Goal: Task Accomplishment & Management: Use online tool/utility

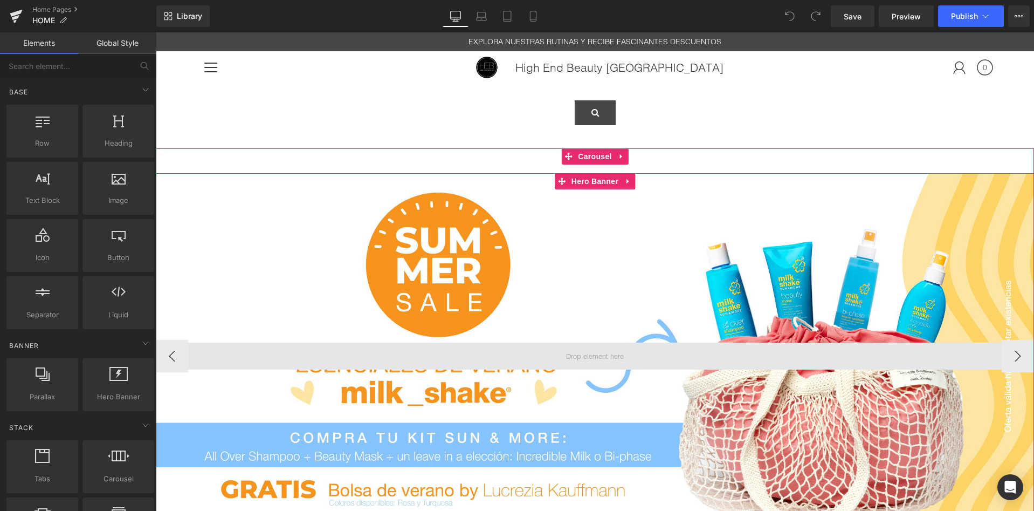
scroll to position [20, 0]
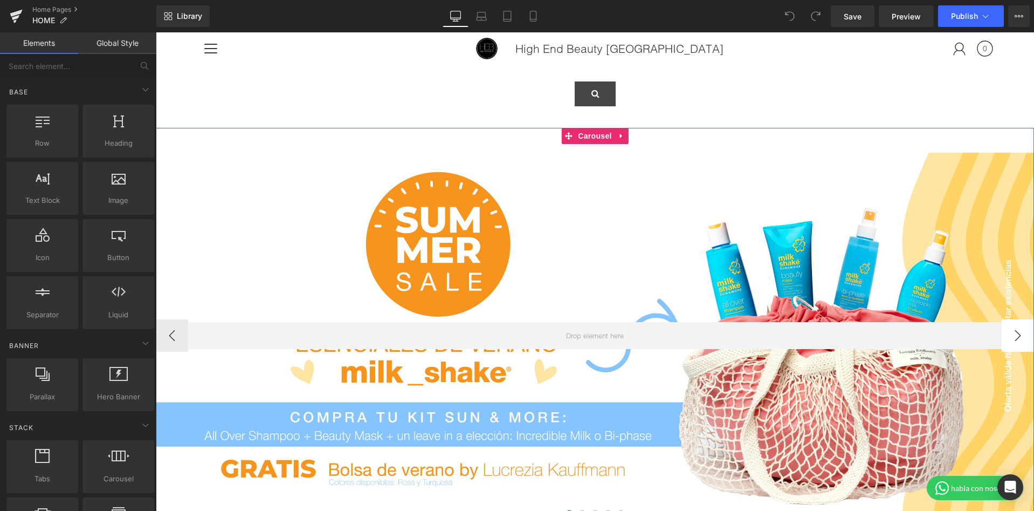
click at [1022, 332] on button "›" at bounding box center [1018, 335] width 32 height 32
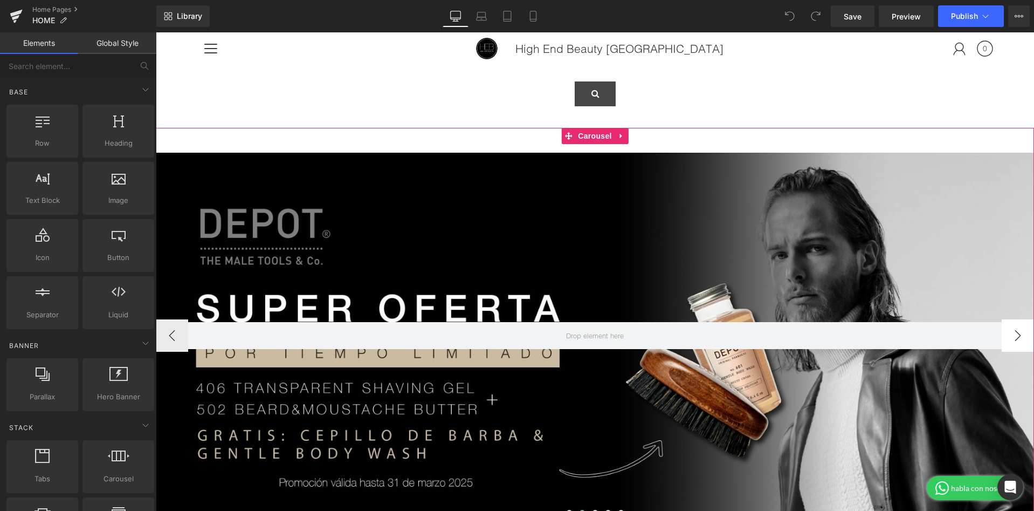
click at [1022, 332] on button "›" at bounding box center [1018, 335] width 32 height 32
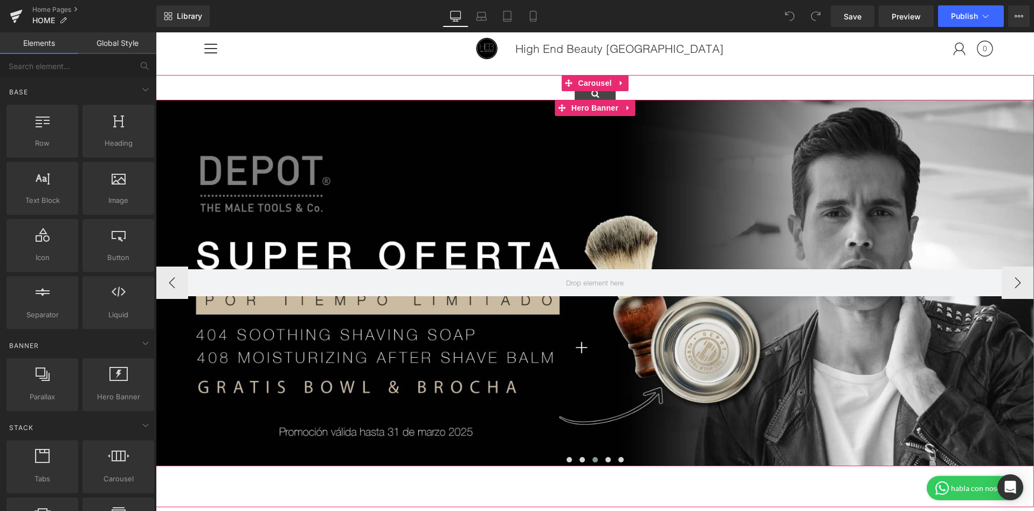
scroll to position [75, 0]
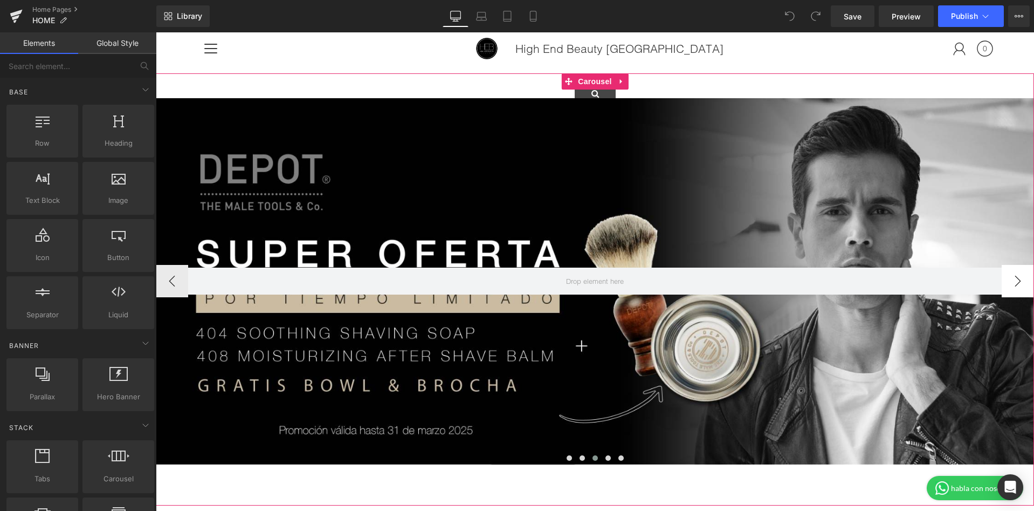
click at [1017, 283] on button "›" at bounding box center [1018, 281] width 32 height 32
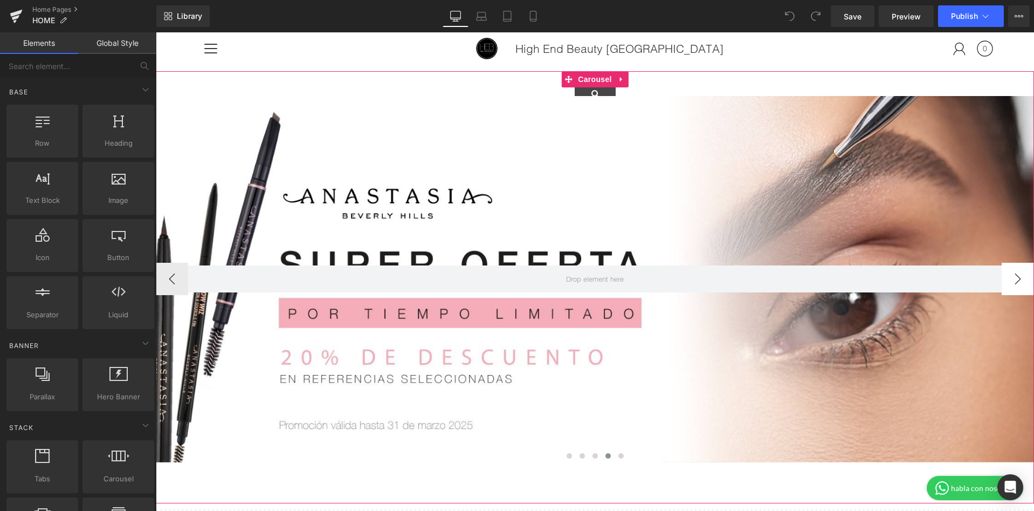
click at [1013, 282] on button "›" at bounding box center [1018, 279] width 32 height 32
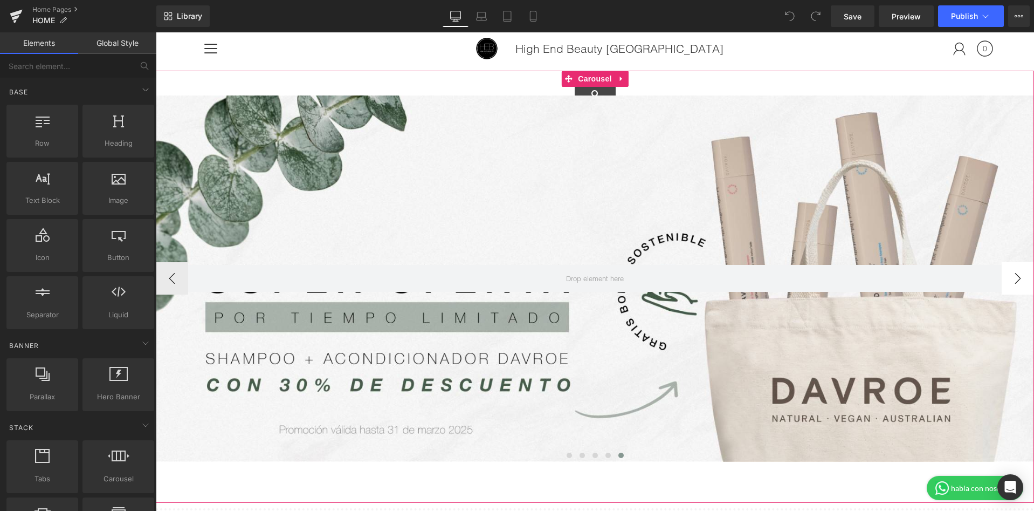
click at [1013, 282] on button "›" at bounding box center [1018, 278] width 32 height 32
click at [1012, 277] on button "›" at bounding box center [1018, 278] width 32 height 32
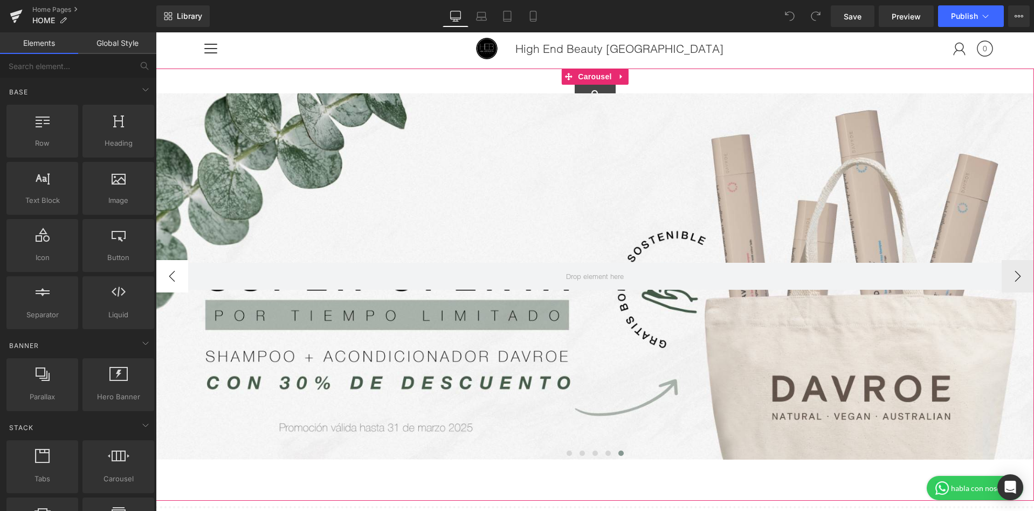
click at [163, 275] on button "‹" at bounding box center [172, 276] width 32 height 32
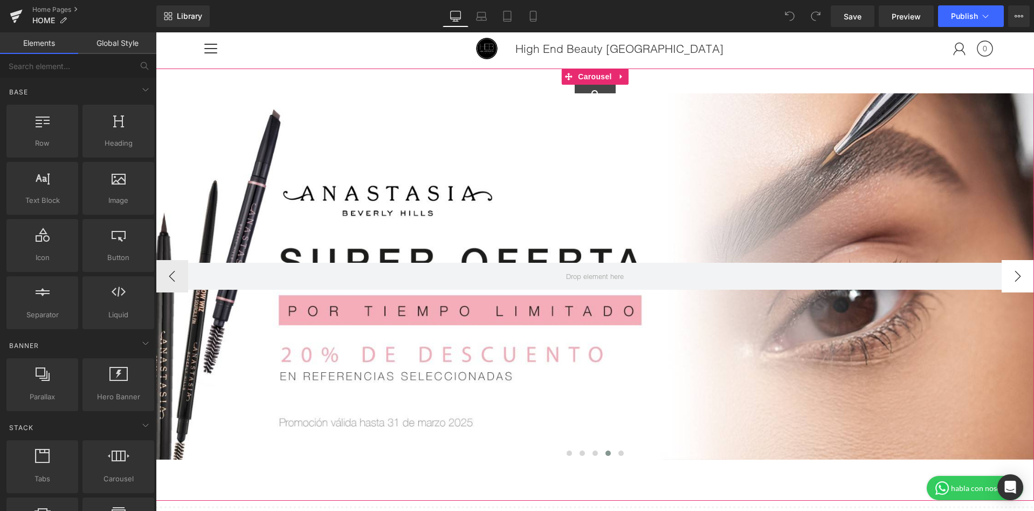
click at [1016, 282] on button "›" at bounding box center [1018, 276] width 32 height 32
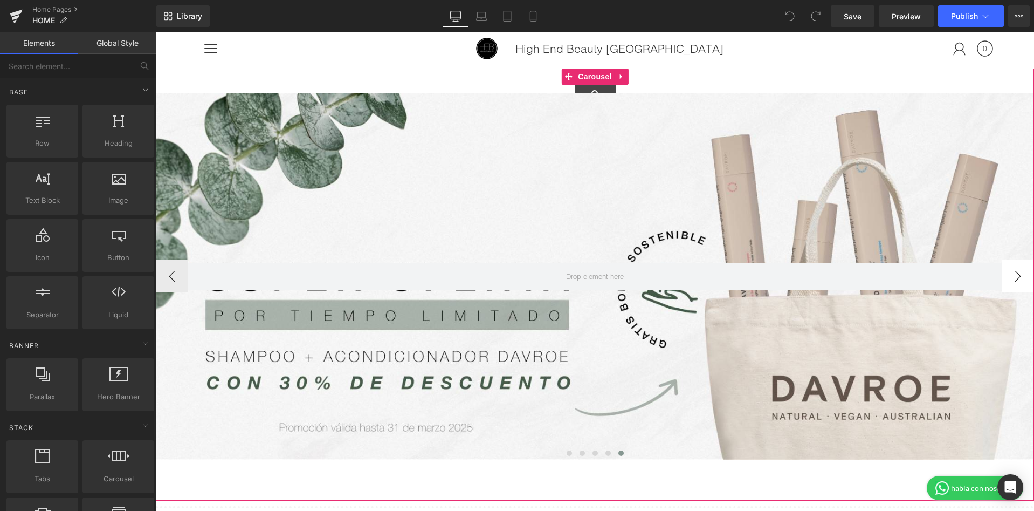
click at [1010, 281] on button "›" at bounding box center [1018, 276] width 32 height 32
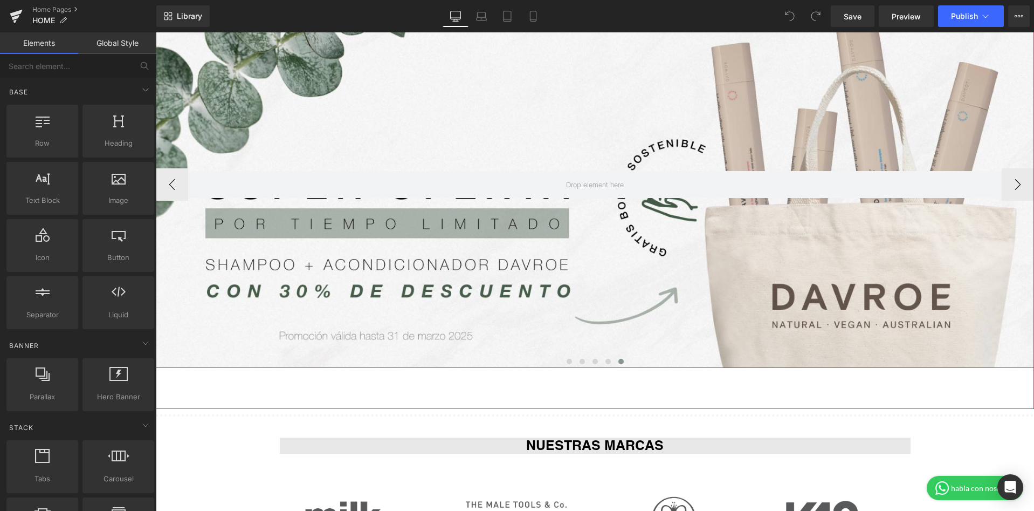
scroll to position [141, 0]
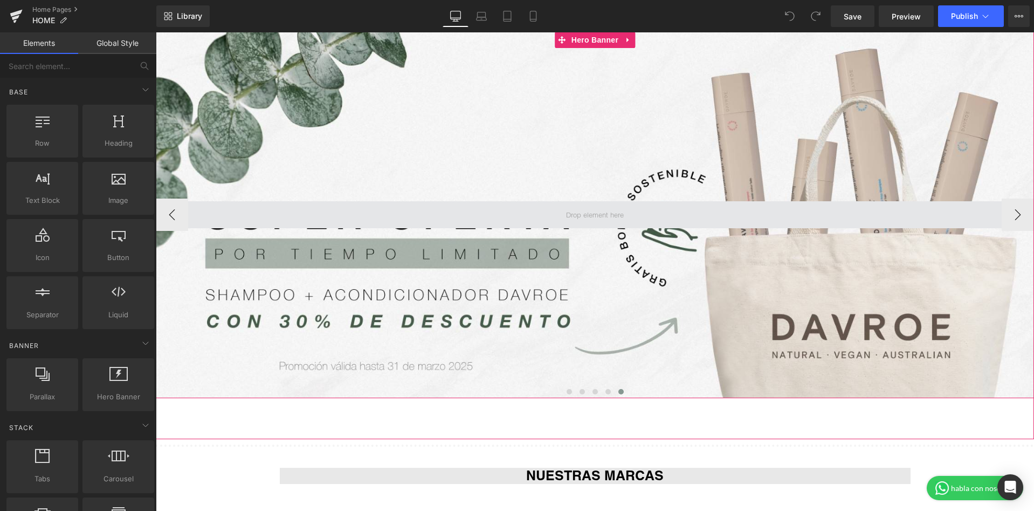
click at [580, 214] on span at bounding box center [594, 215] width 65 height 14
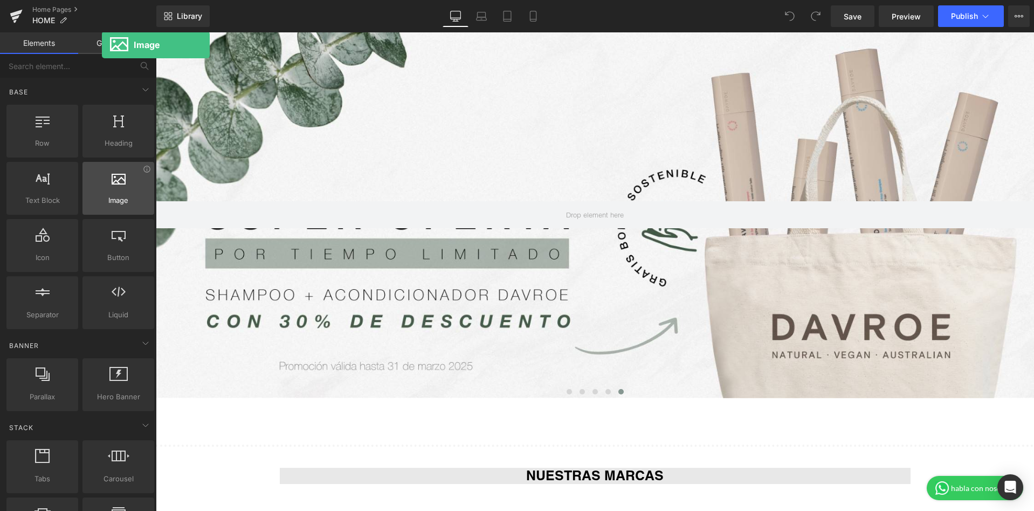
click at [102, 186] on div at bounding box center [118, 182] width 65 height 24
click at [115, 181] on icon at bounding box center [119, 177] width 14 height 14
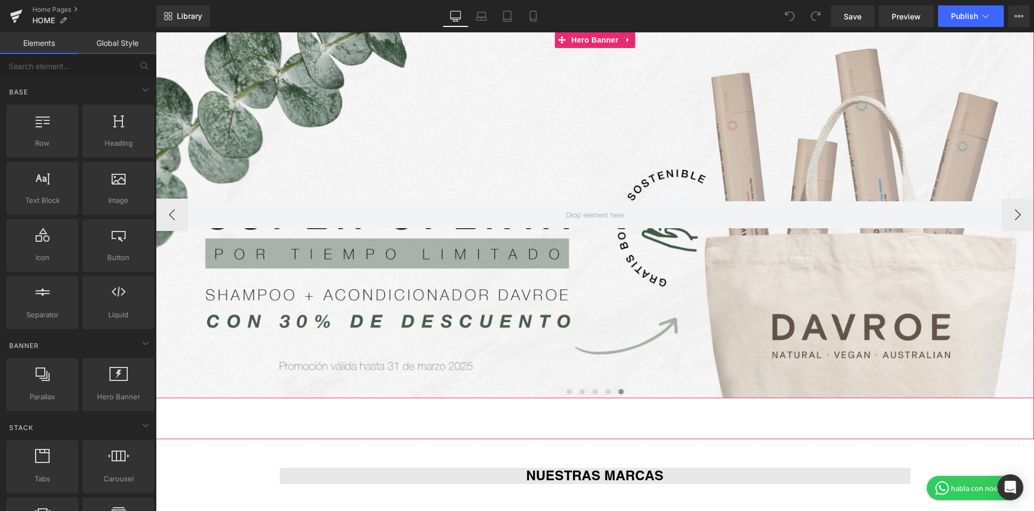
click at [298, 169] on div at bounding box center [595, 215] width 878 height 366
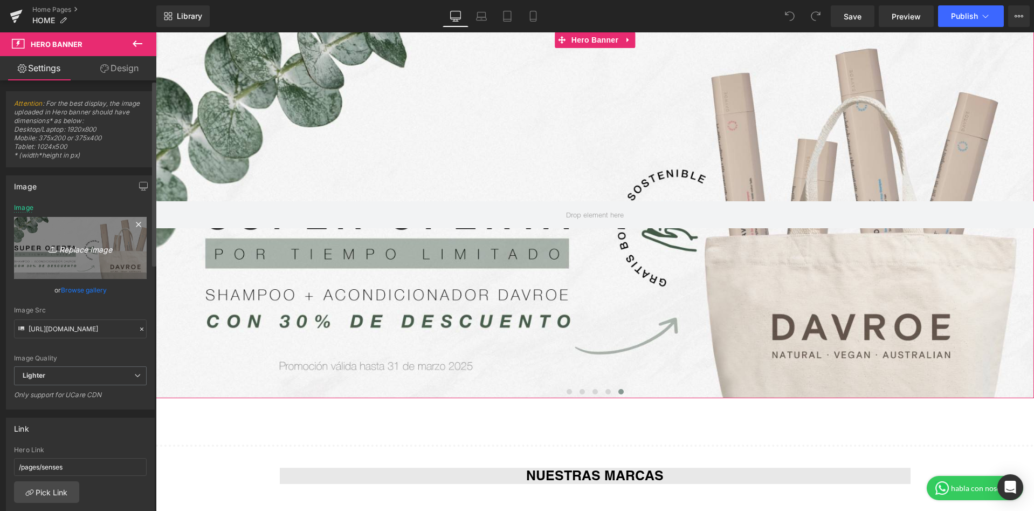
click at [90, 250] on icon "Replace Image" at bounding box center [80, 247] width 86 height 13
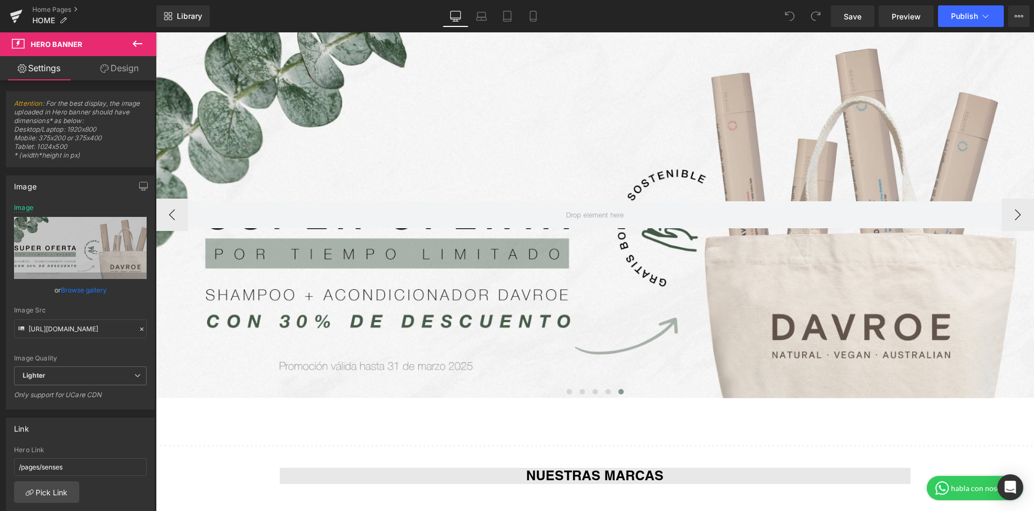
type input "C:\fakepath\Carrusel de ofertas Enero-01.jpg"
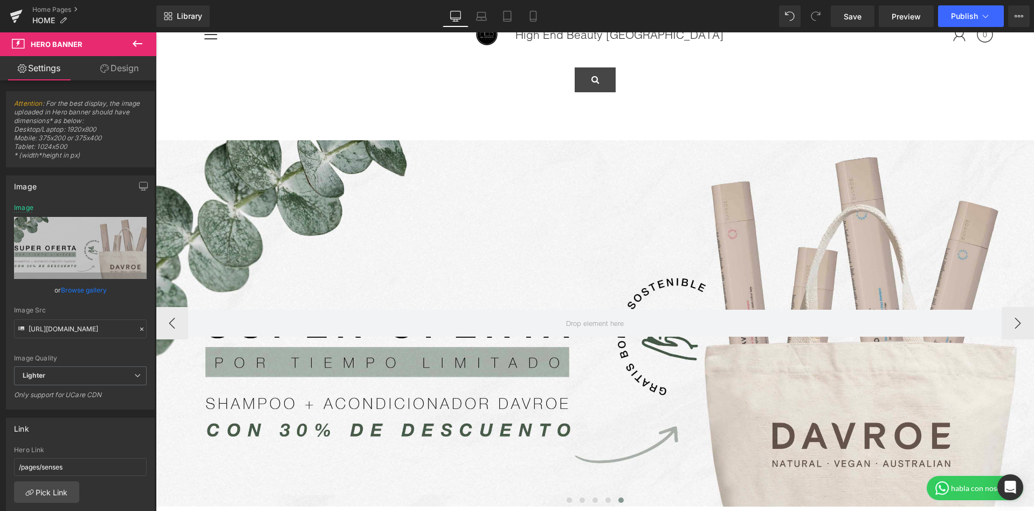
scroll to position [0, 0]
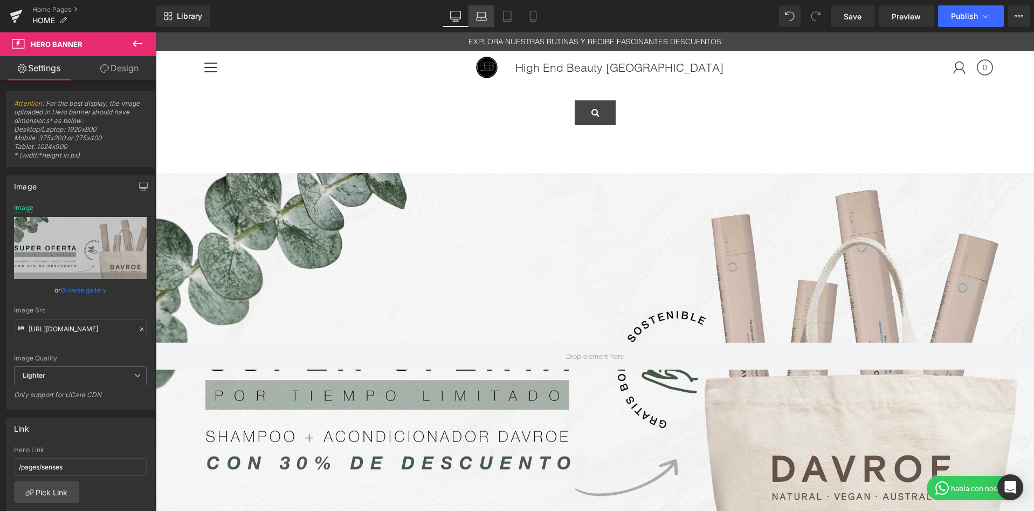
click at [490, 18] on link "Laptop" at bounding box center [481, 16] width 26 height 22
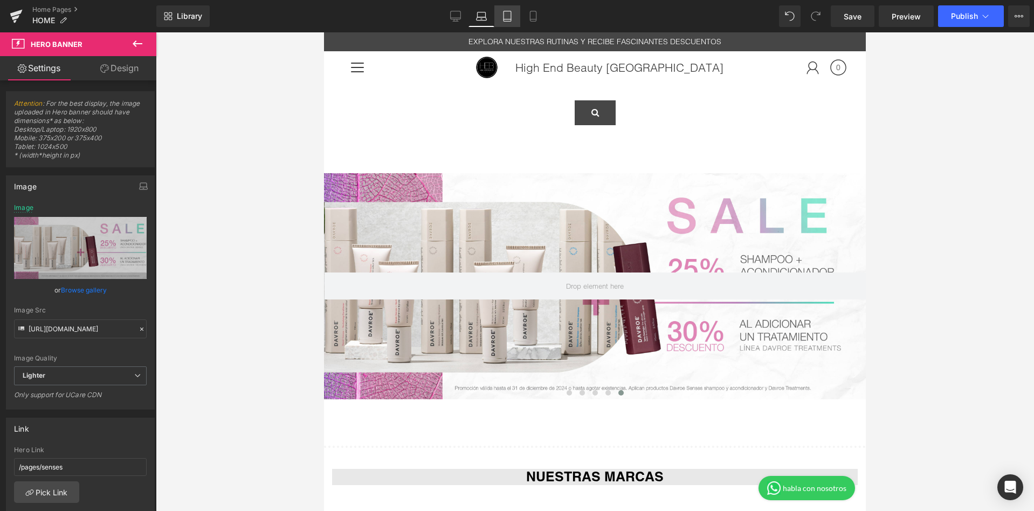
click at [507, 18] on icon at bounding box center [507, 16] width 11 height 11
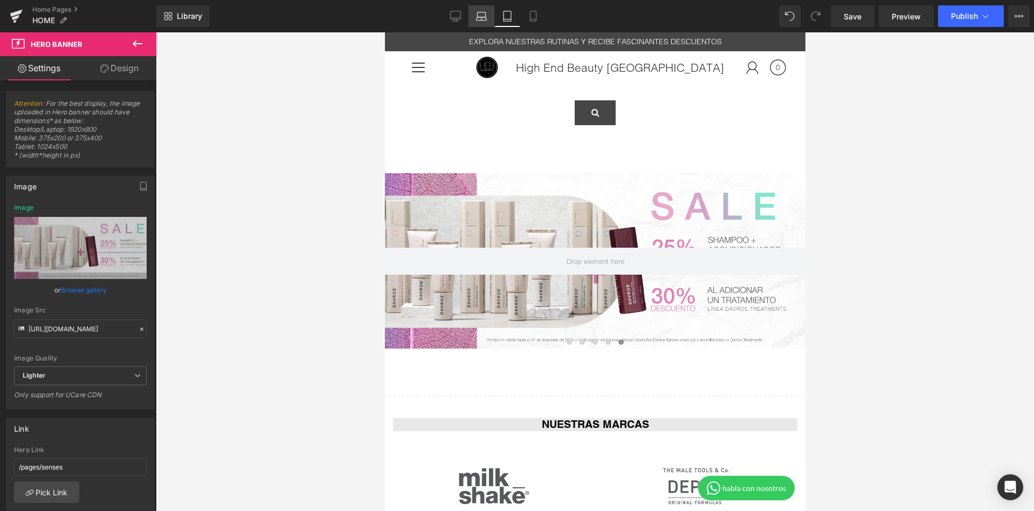
click at [491, 18] on link "Laptop" at bounding box center [481, 16] width 26 height 22
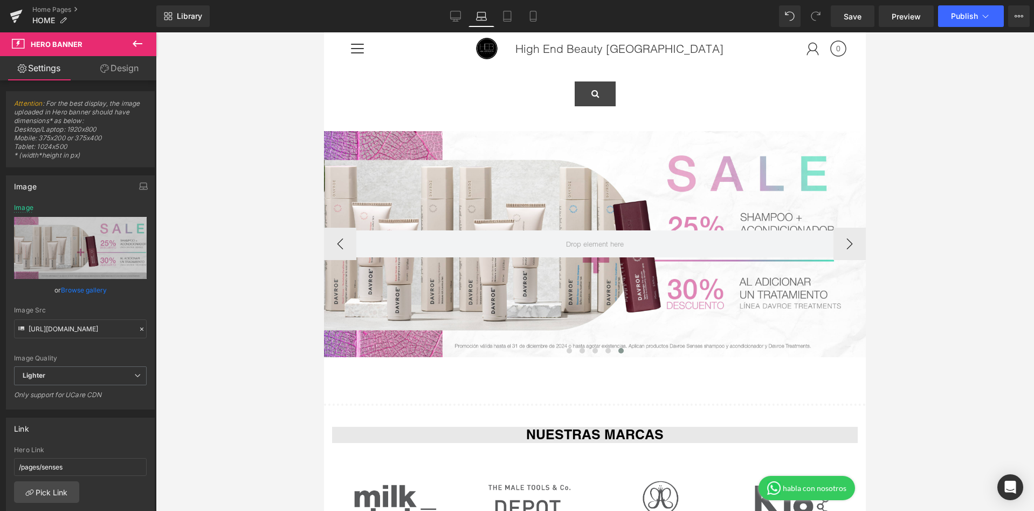
scroll to position [16, 0]
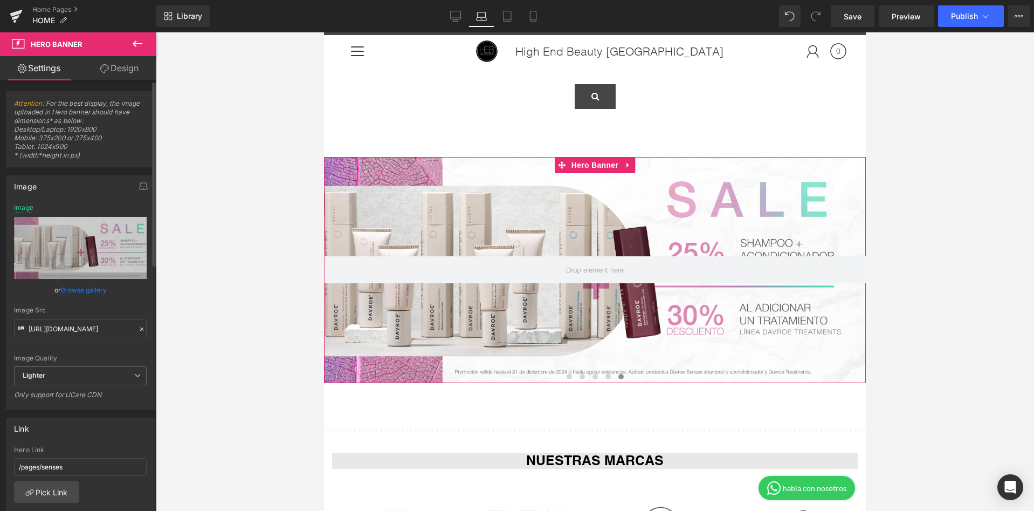
click at [65, 289] on link "Browse gallery" at bounding box center [84, 289] width 46 height 19
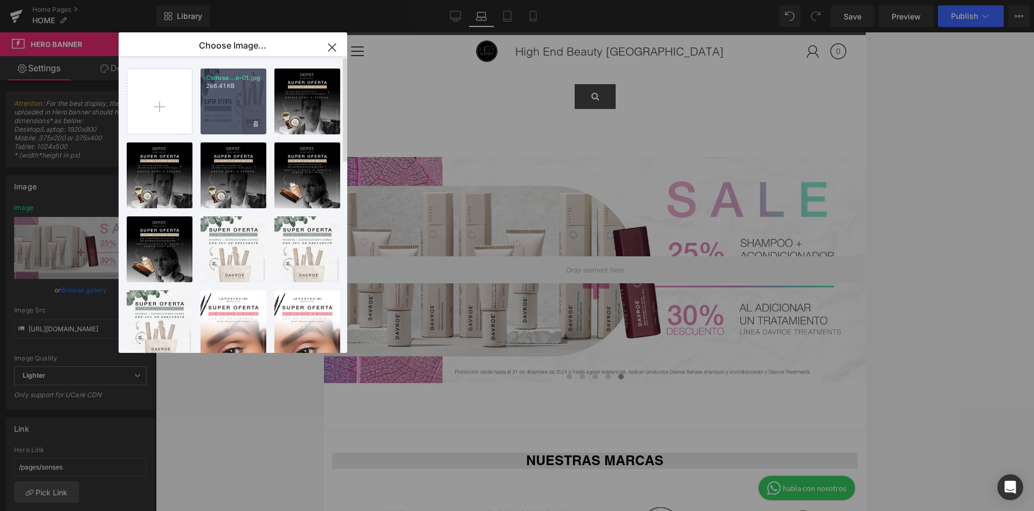
click at [244, 95] on div "Carruse...o-01.jpg 286.41 KB" at bounding box center [234, 101] width 66 height 66
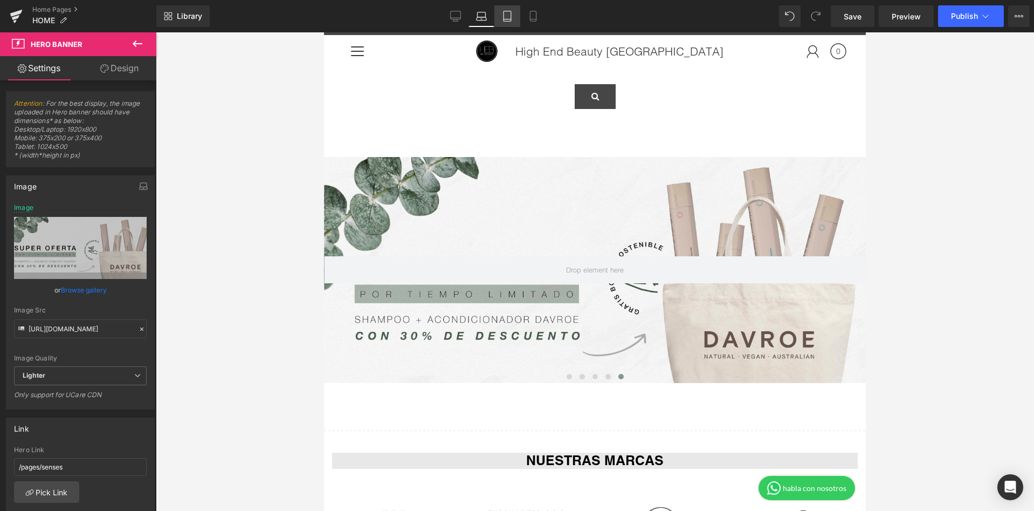
click at [512, 14] on icon at bounding box center [507, 16] width 11 height 11
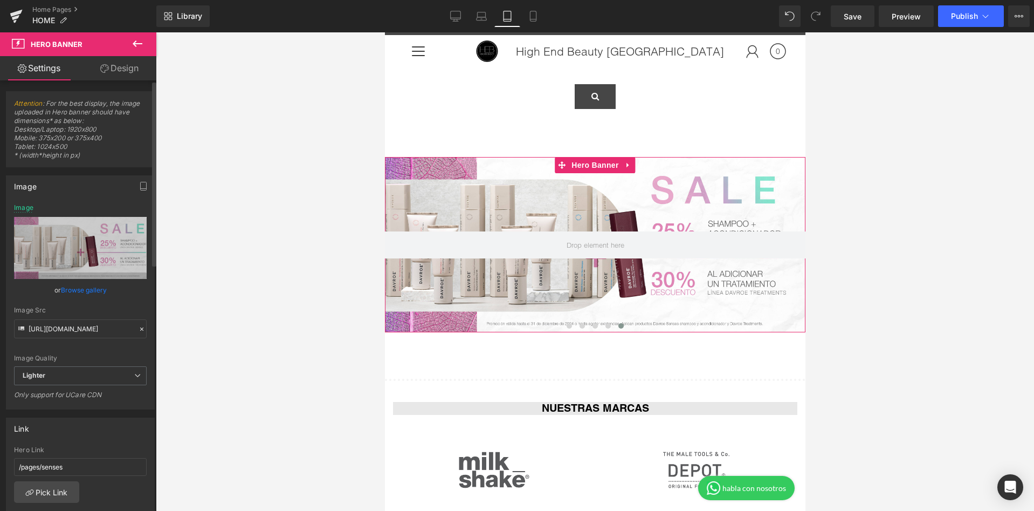
click at [90, 287] on link "Browse gallery" at bounding box center [84, 289] width 46 height 19
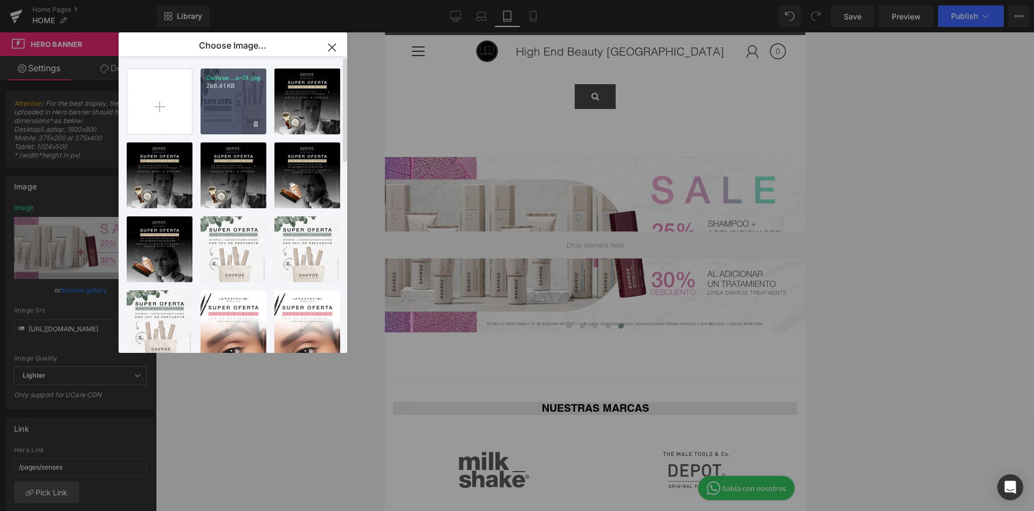
click at [257, 88] on p "286.41 KB" at bounding box center [233, 86] width 55 height 8
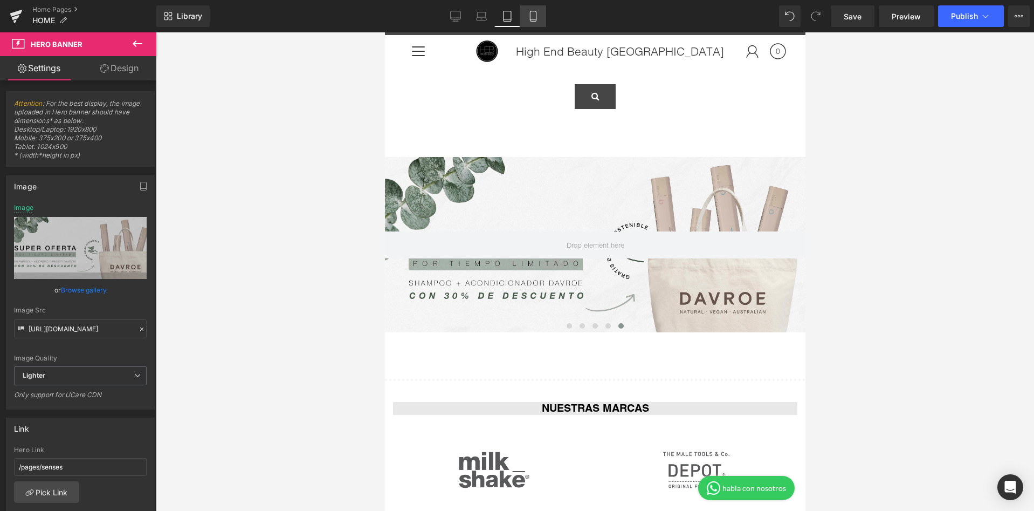
click at [534, 15] on icon at bounding box center [533, 16] width 11 height 11
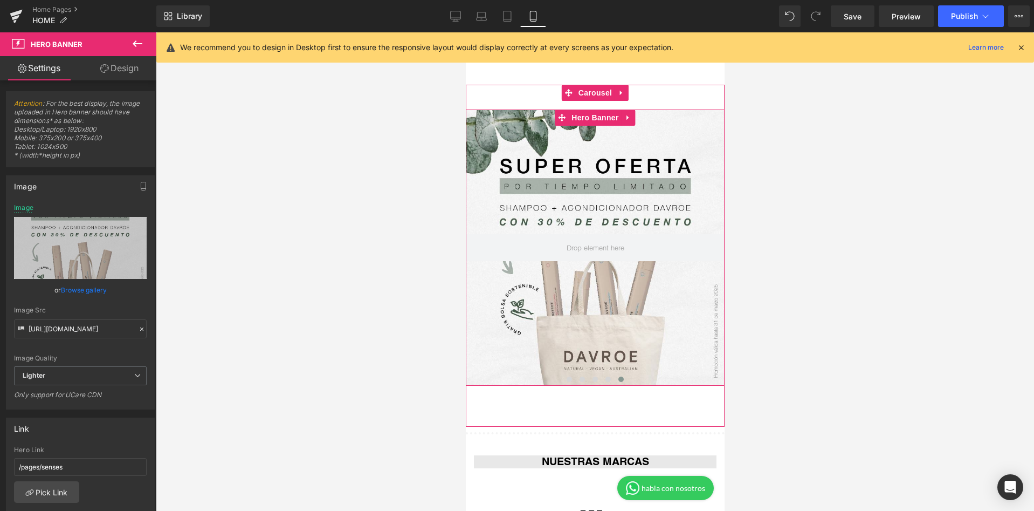
scroll to position [66, 0]
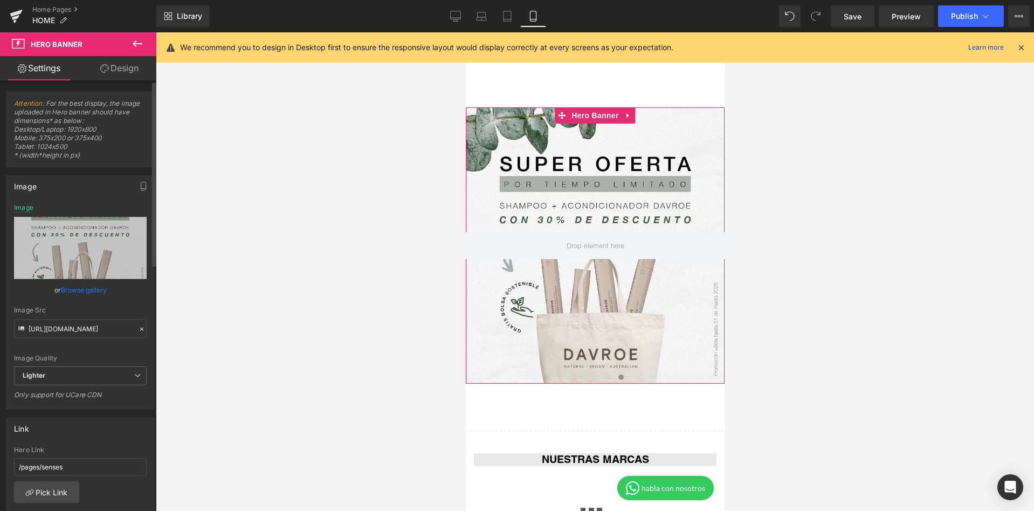
click at [83, 286] on link "Browse gallery" at bounding box center [84, 289] width 46 height 19
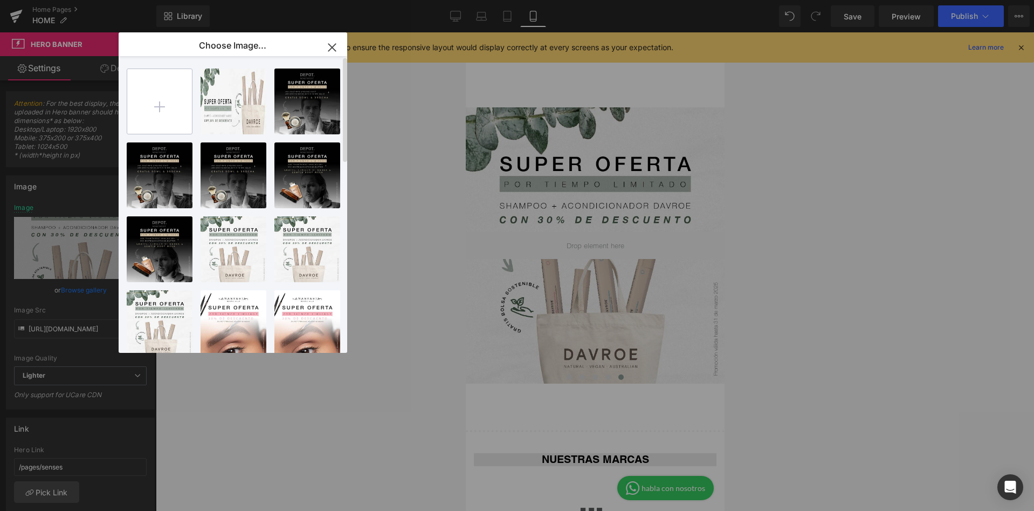
click at [174, 95] on input "file" at bounding box center [159, 101] width 65 height 65
type input "C:\fakepath\Carrusel de ofertas Enero-02-01.jpg"
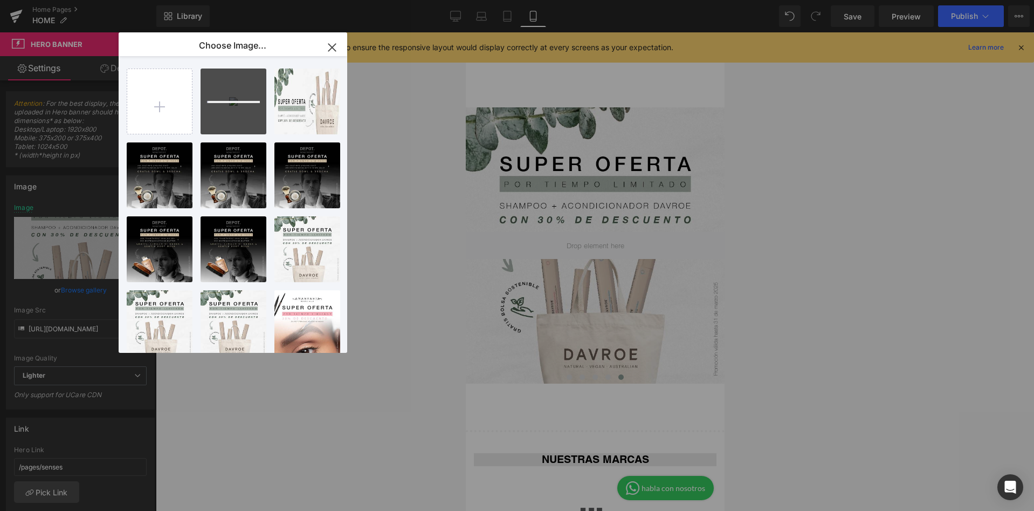
click at [326, 45] on icon "button" at bounding box center [331, 47] width 17 height 17
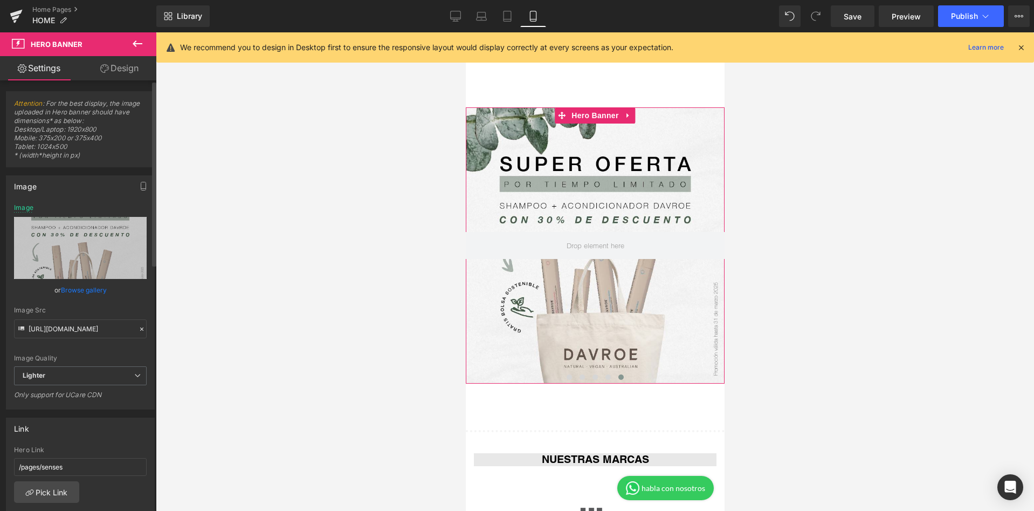
click at [96, 293] on link "Browse gallery" at bounding box center [84, 289] width 46 height 19
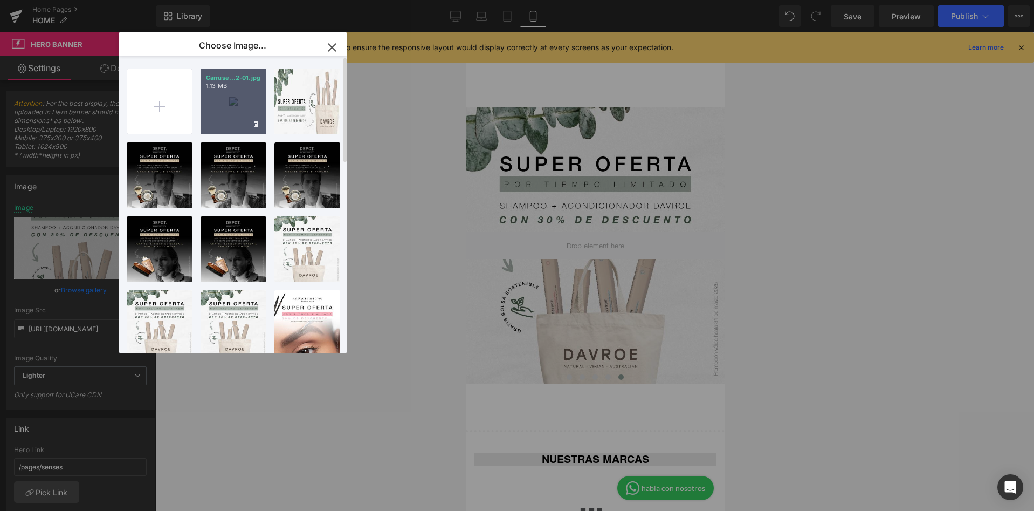
click at [244, 77] on p "Carruse...2-01.jpg" at bounding box center [233, 78] width 55 height 8
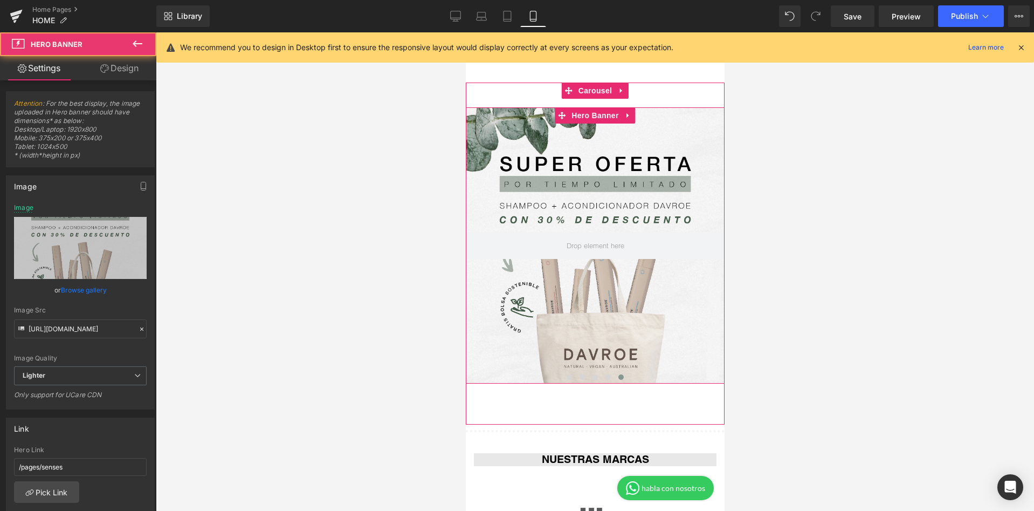
click at [635, 205] on div at bounding box center [594, 245] width 259 height 276
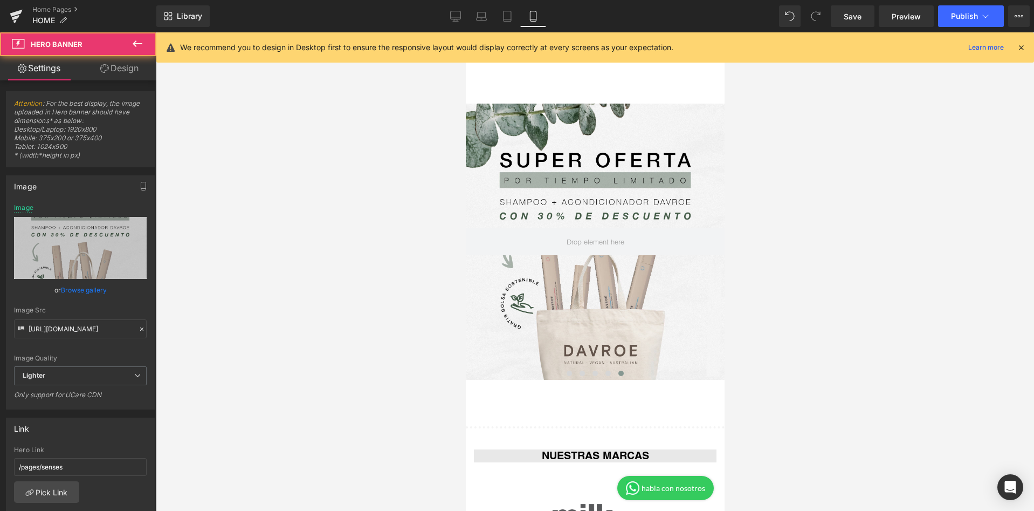
scroll to position [72, 0]
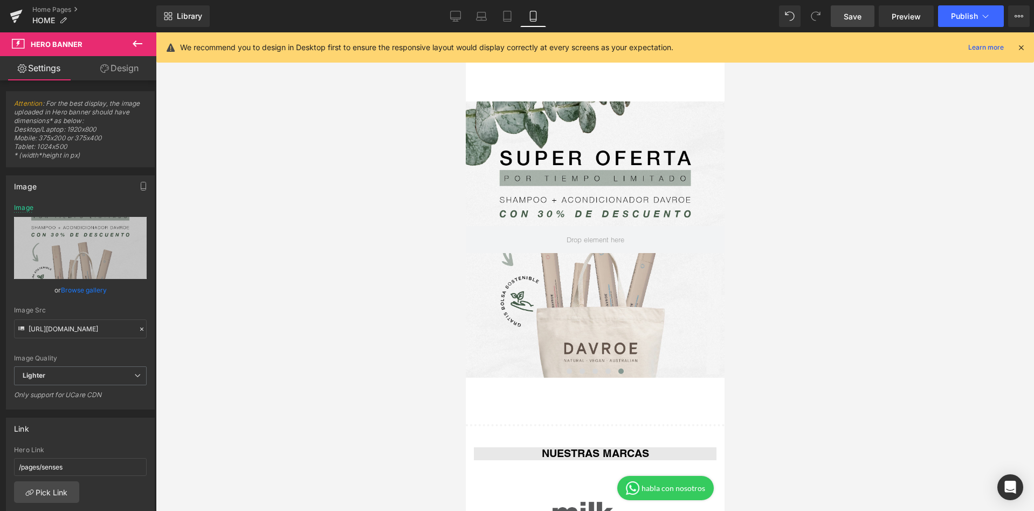
click at [859, 22] on link "Save" at bounding box center [853, 16] width 44 height 22
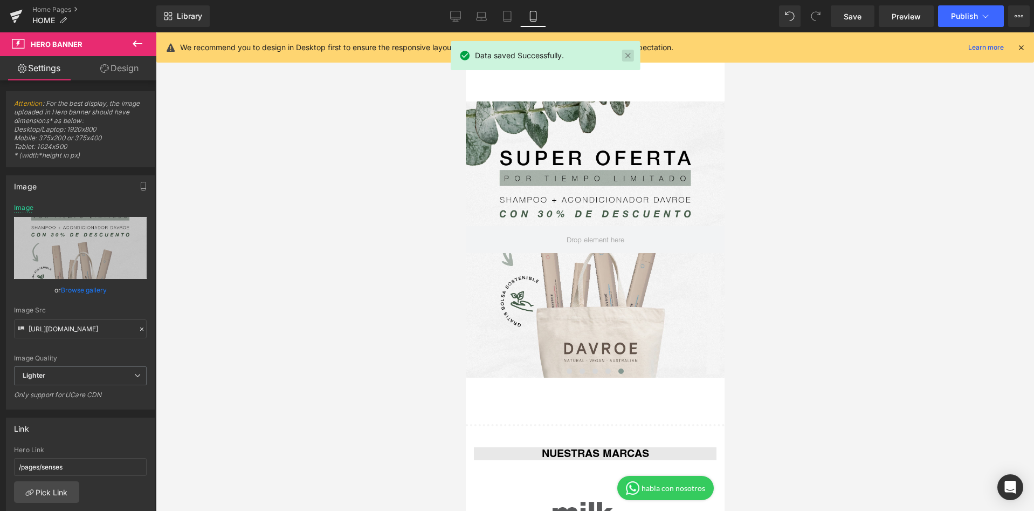
click at [623, 58] on link at bounding box center [628, 56] width 12 height 12
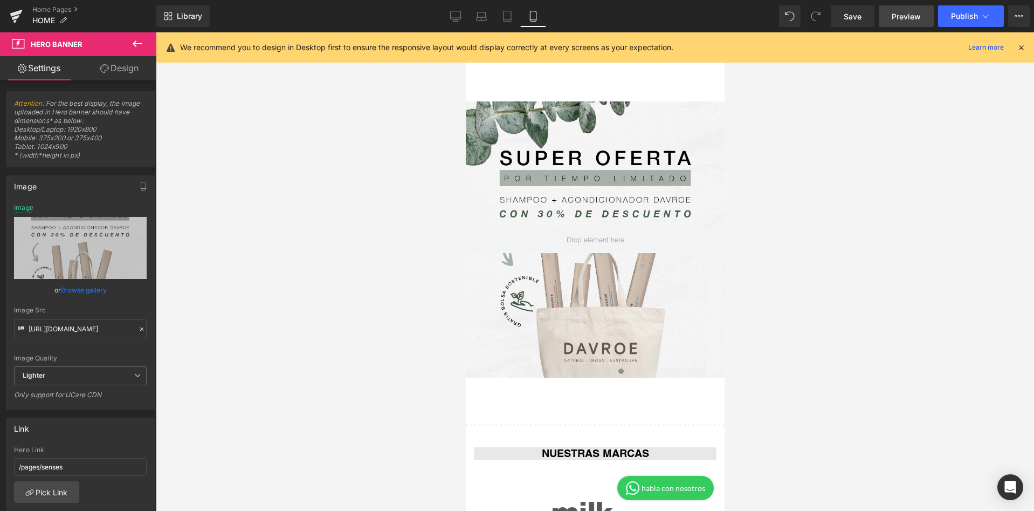
click at [899, 15] on span "Preview" at bounding box center [906, 16] width 29 height 11
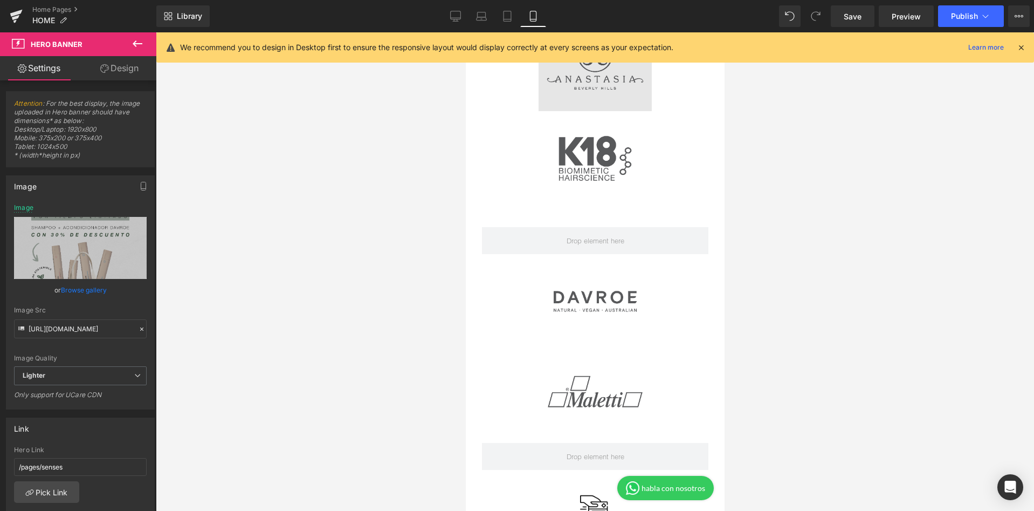
scroll to position [651, 0]
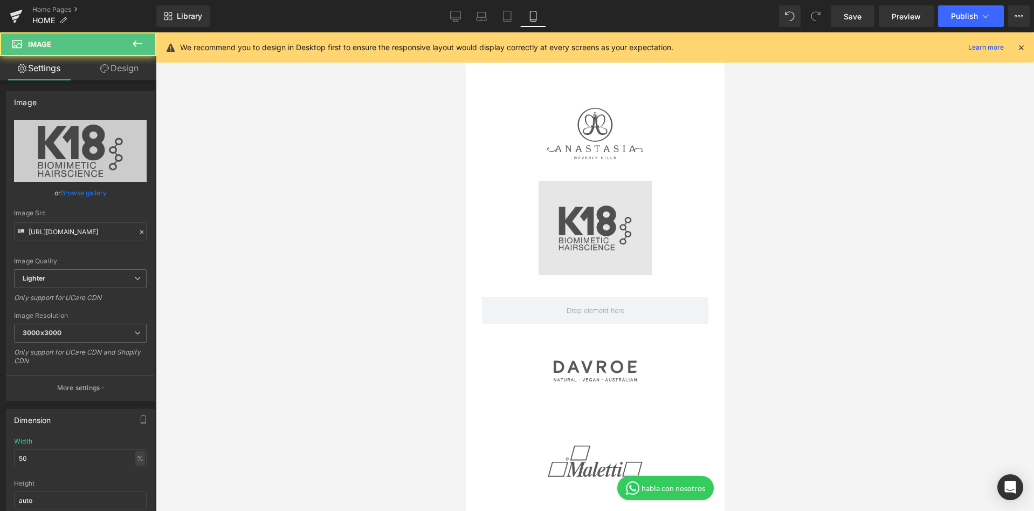
click at [599, 247] on img at bounding box center [594, 228] width 113 height 94
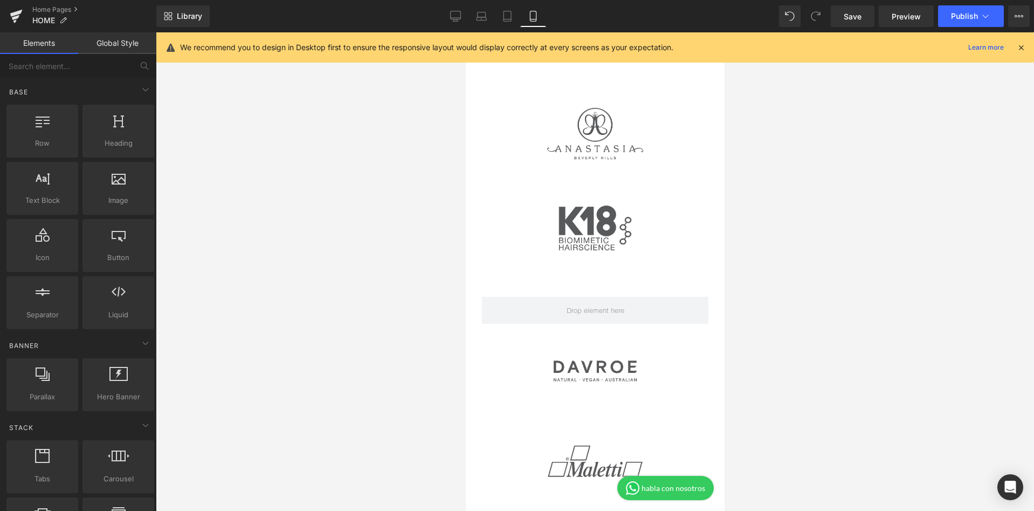
click at [853, 174] on div at bounding box center [595, 271] width 878 height 478
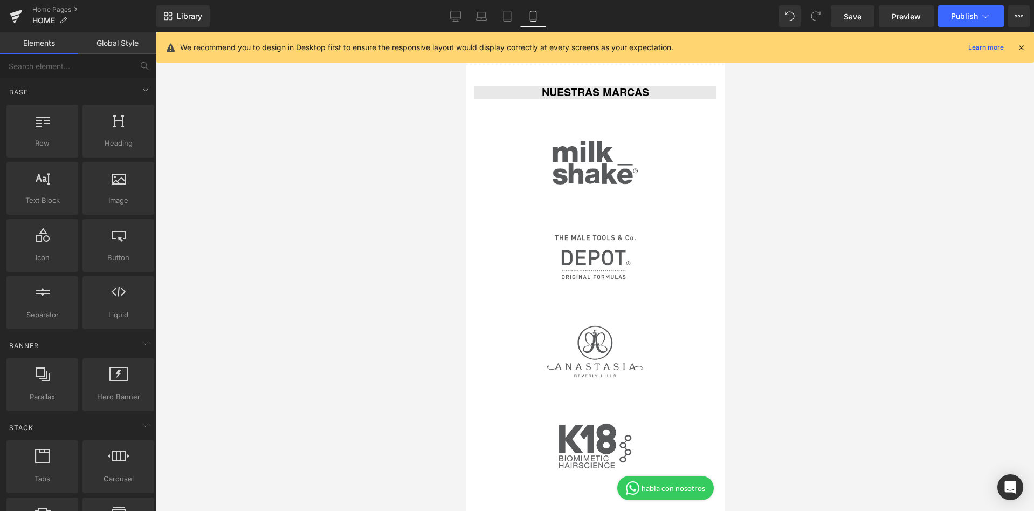
scroll to position [436, 0]
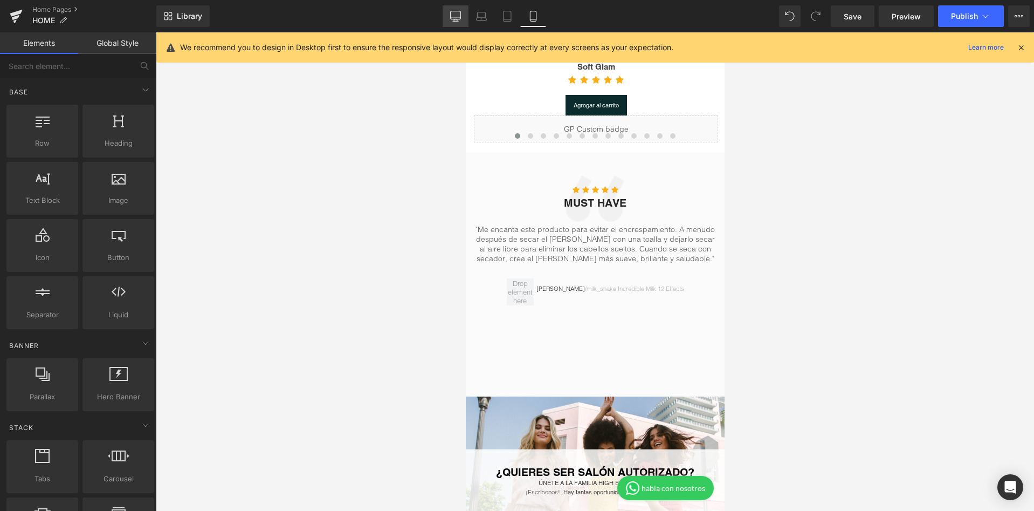
click at [460, 15] on icon at bounding box center [455, 16] width 11 height 11
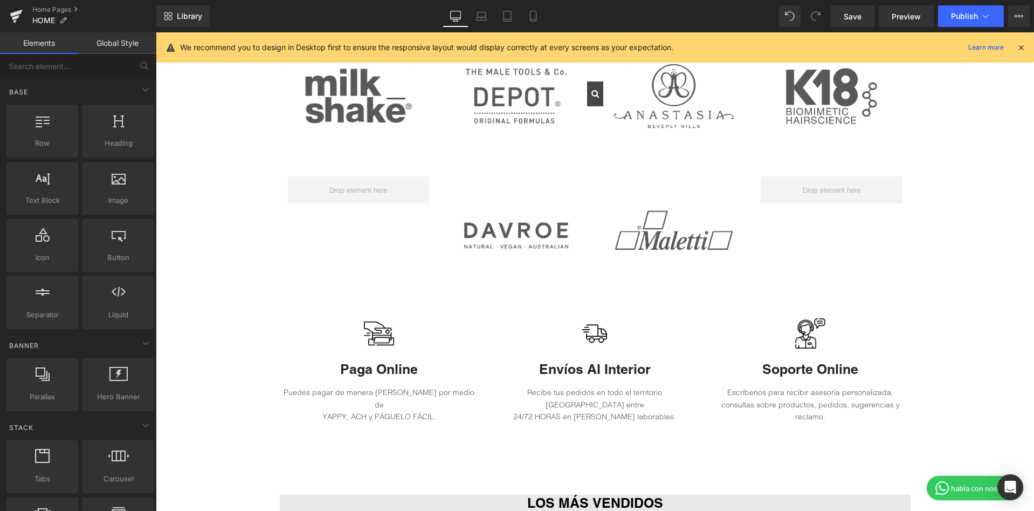
scroll to position [0, 0]
